Goal: Navigation & Orientation: Find specific page/section

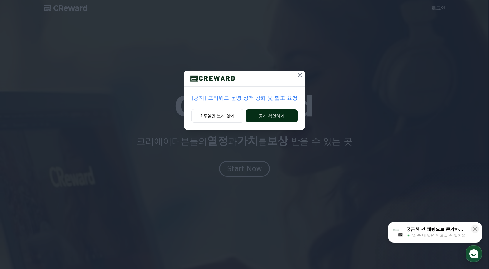
click at [271, 111] on button "공지 확인하기" at bounding box center [271, 115] width 51 height 13
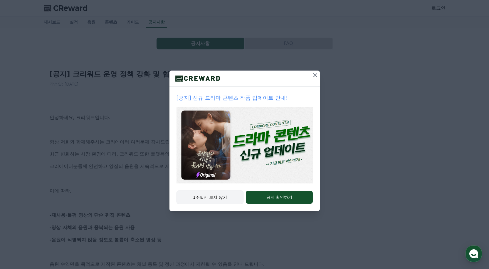
click at [224, 197] on button "1주일간 보지 않기" at bounding box center [210, 197] width 67 height 14
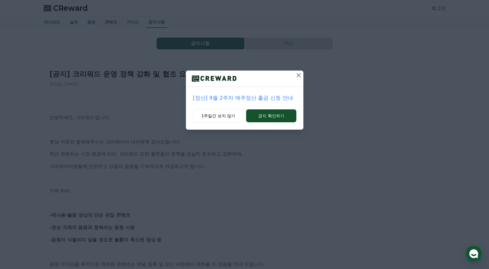
click at [265, 98] on p "[정산] 9월 2주차 매주정산 출금 신청 안내" at bounding box center [244, 98] width 103 height 8
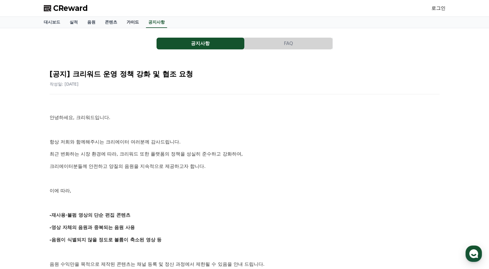
click at [136, 20] on link "가이드" at bounding box center [133, 22] width 22 height 11
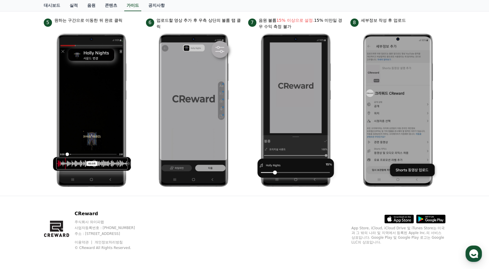
scroll to position [17, 0]
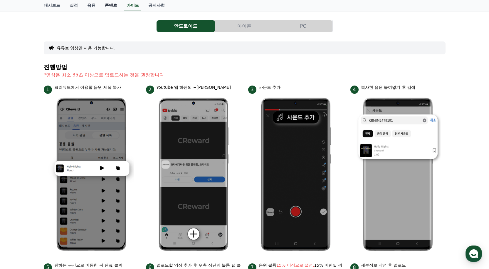
click at [109, 5] on link "콘텐츠" at bounding box center [111, 5] width 22 height 11
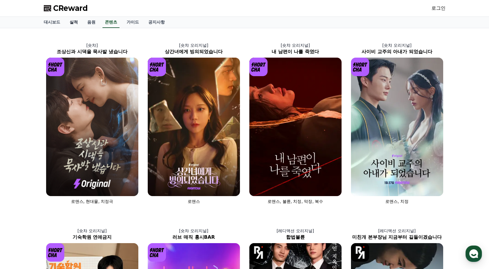
click at [71, 23] on link "실적" at bounding box center [74, 22] width 18 height 11
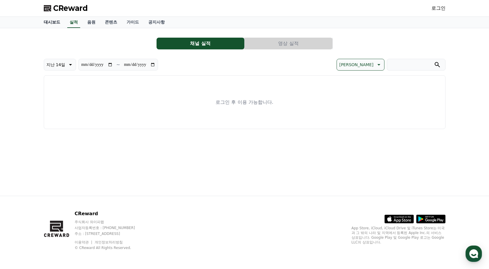
click at [53, 24] on link "대시보드" at bounding box center [52, 22] width 26 height 11
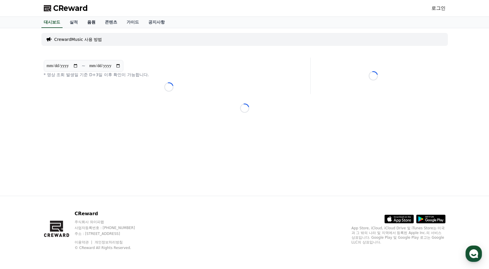
click at [90, 24] on link "음원" at bounding box center [92, 22] width 18 height 11
